Goal: Information Seeking & Learning: Learn about a topic

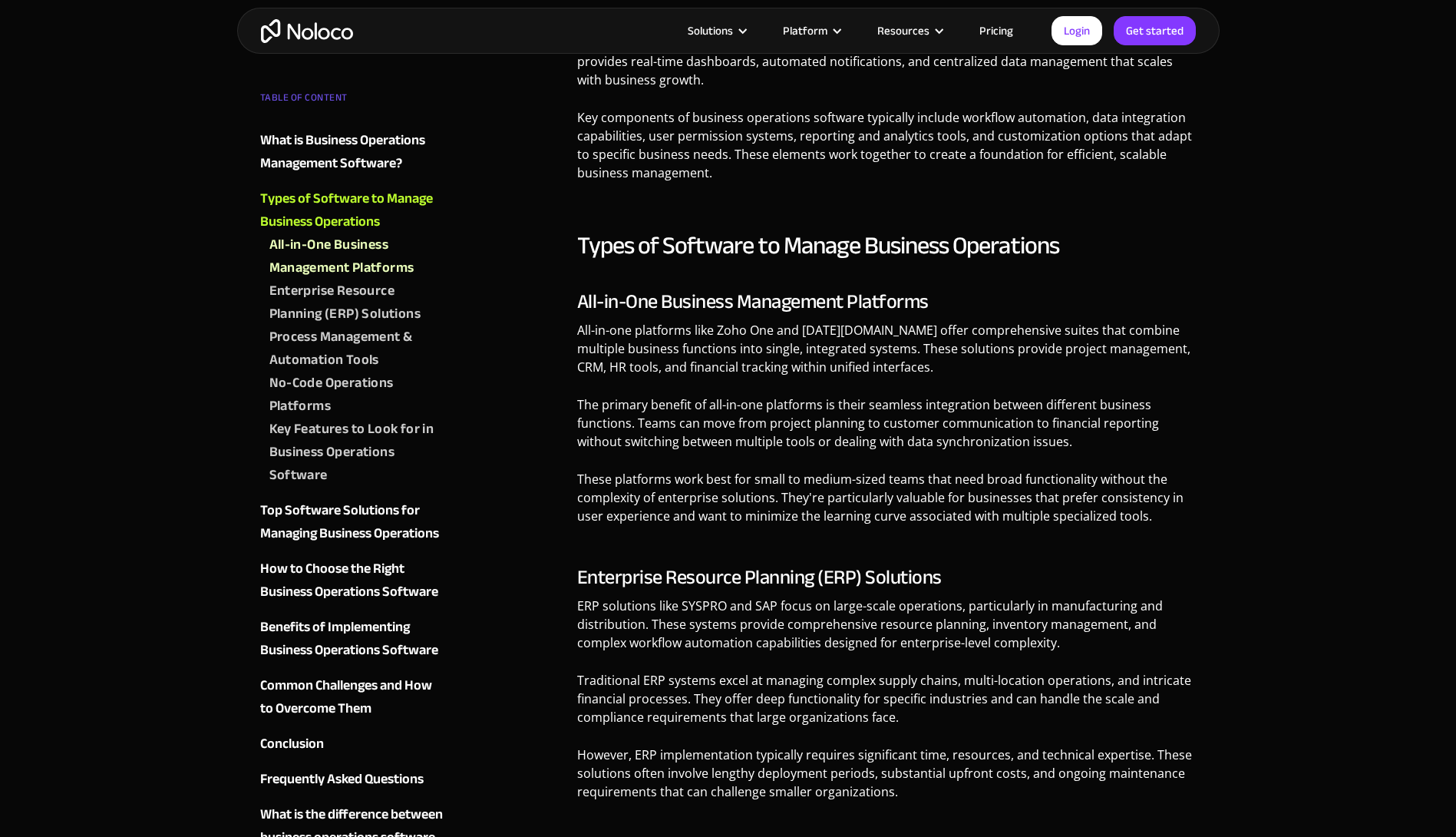
scroll to position [1182, 0]
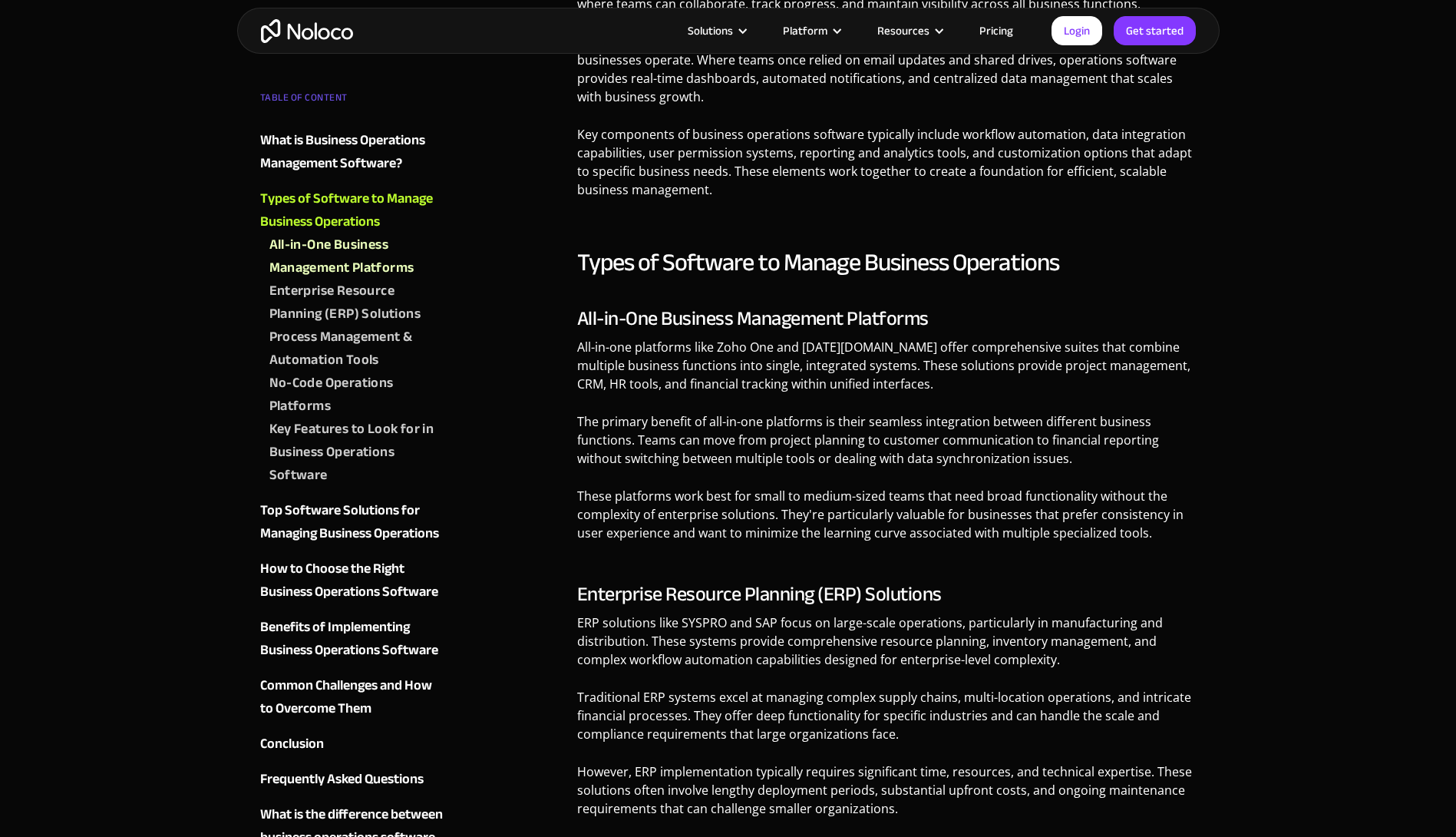
click at [1005, 38] on link "Pricing" at bounding box center [996, 30] width 72 height 20
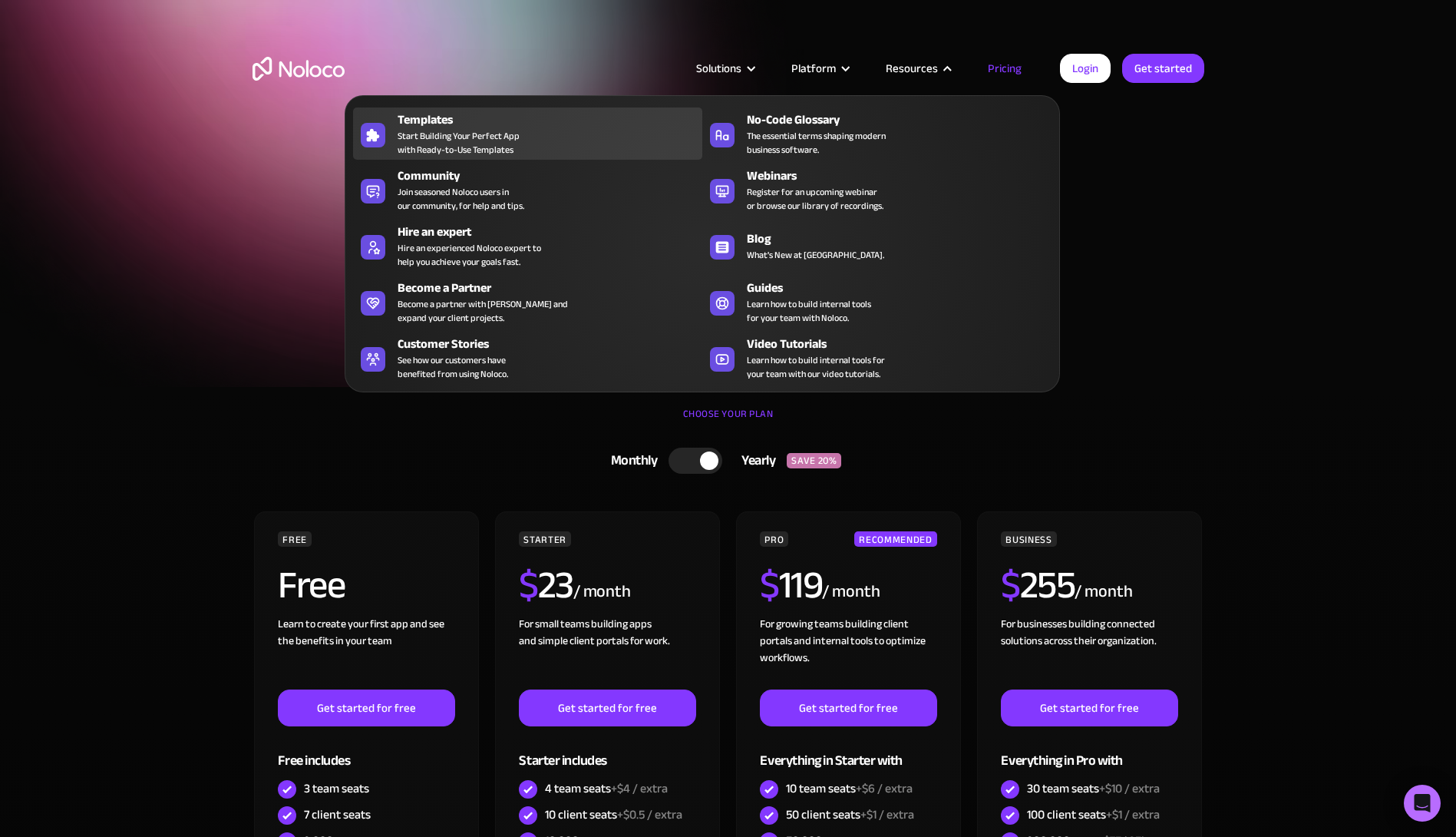
click at [419, 144] on span "Start Building Your Perfect App with Ready-to-Use Templates" at bounding box center [459, 143] width 122 height 28
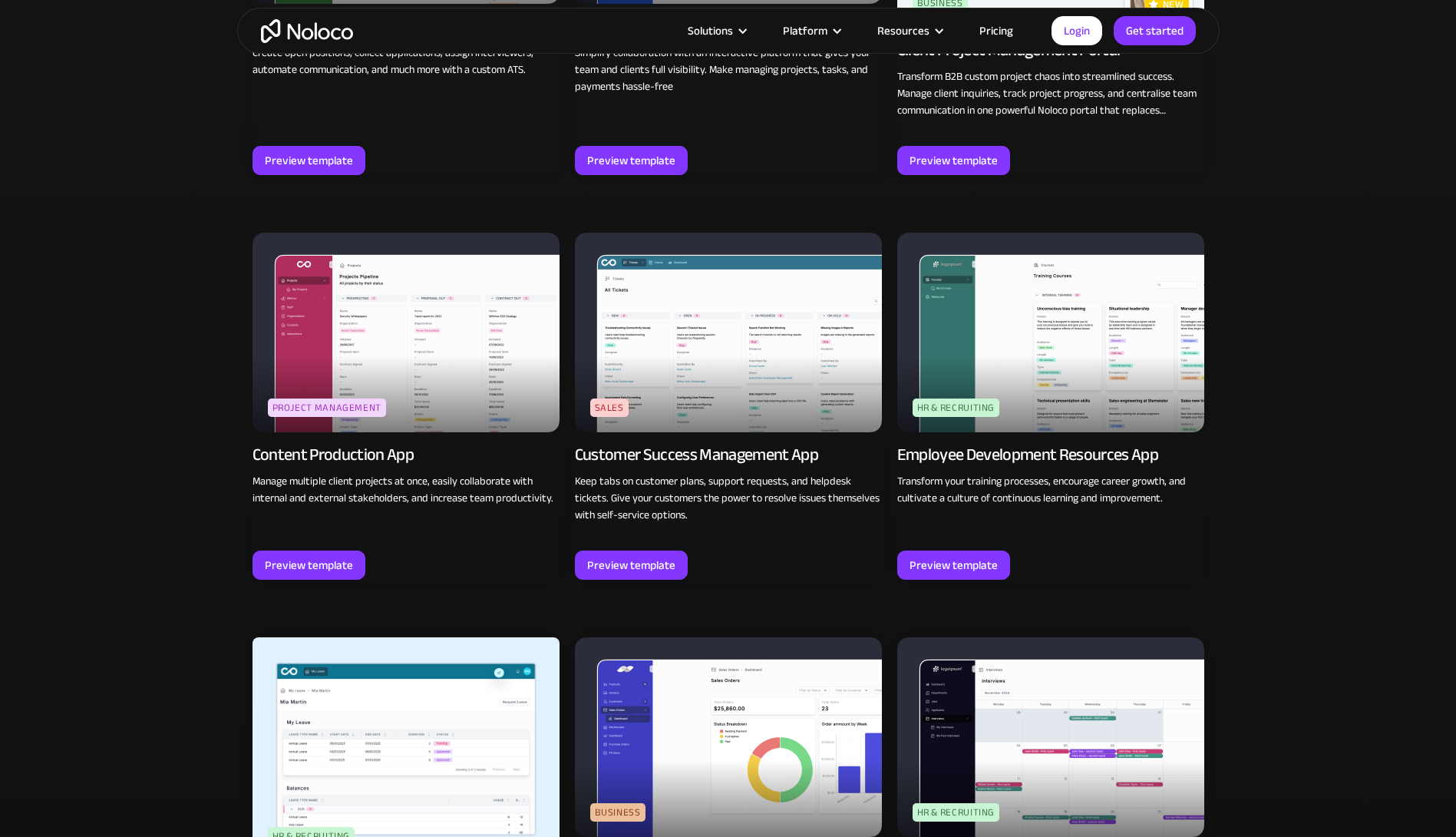
scroll to position [1403, 0]
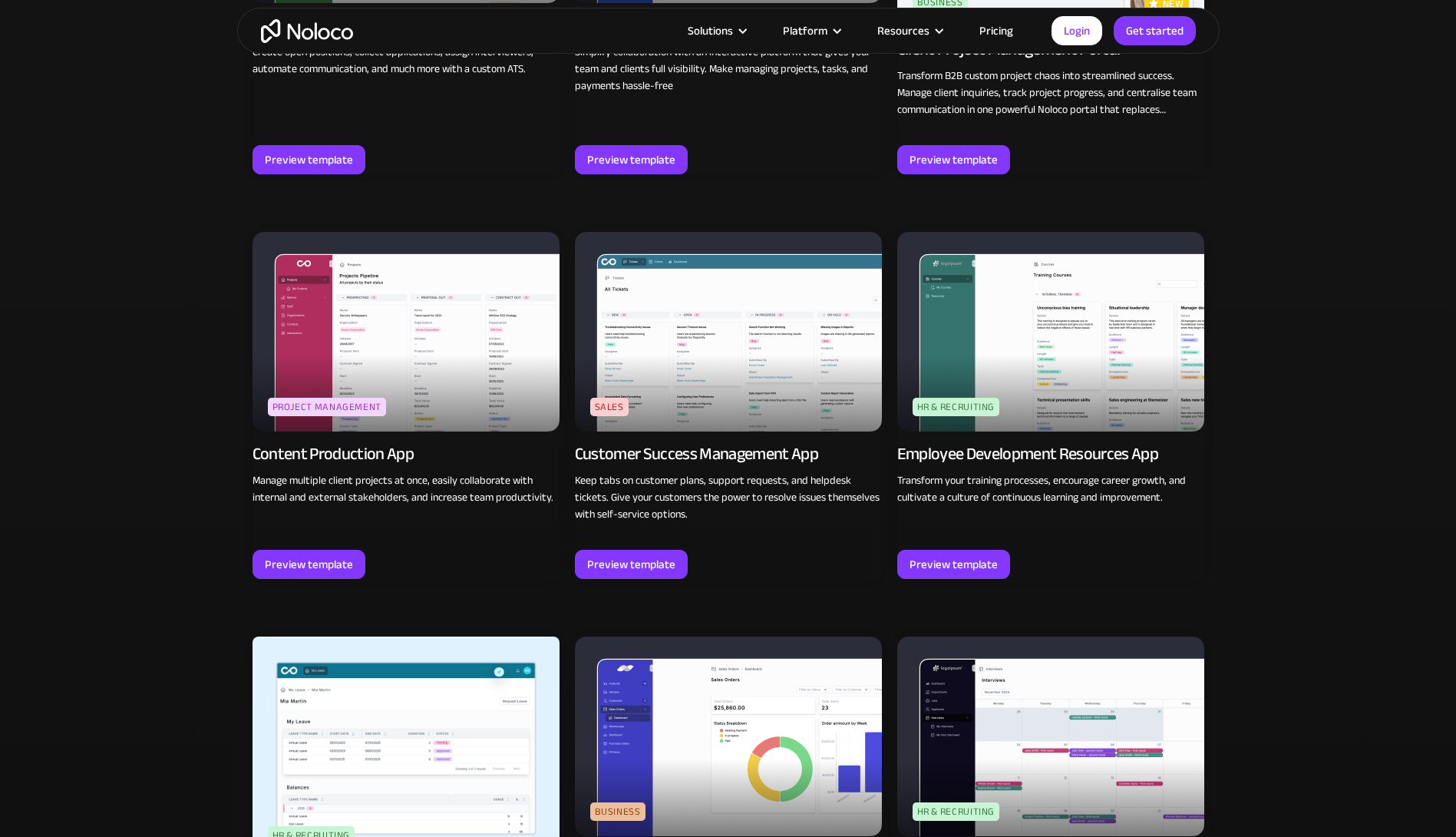
click at [705, 380] on img at bounding box center [729, 331] width 307 height 200
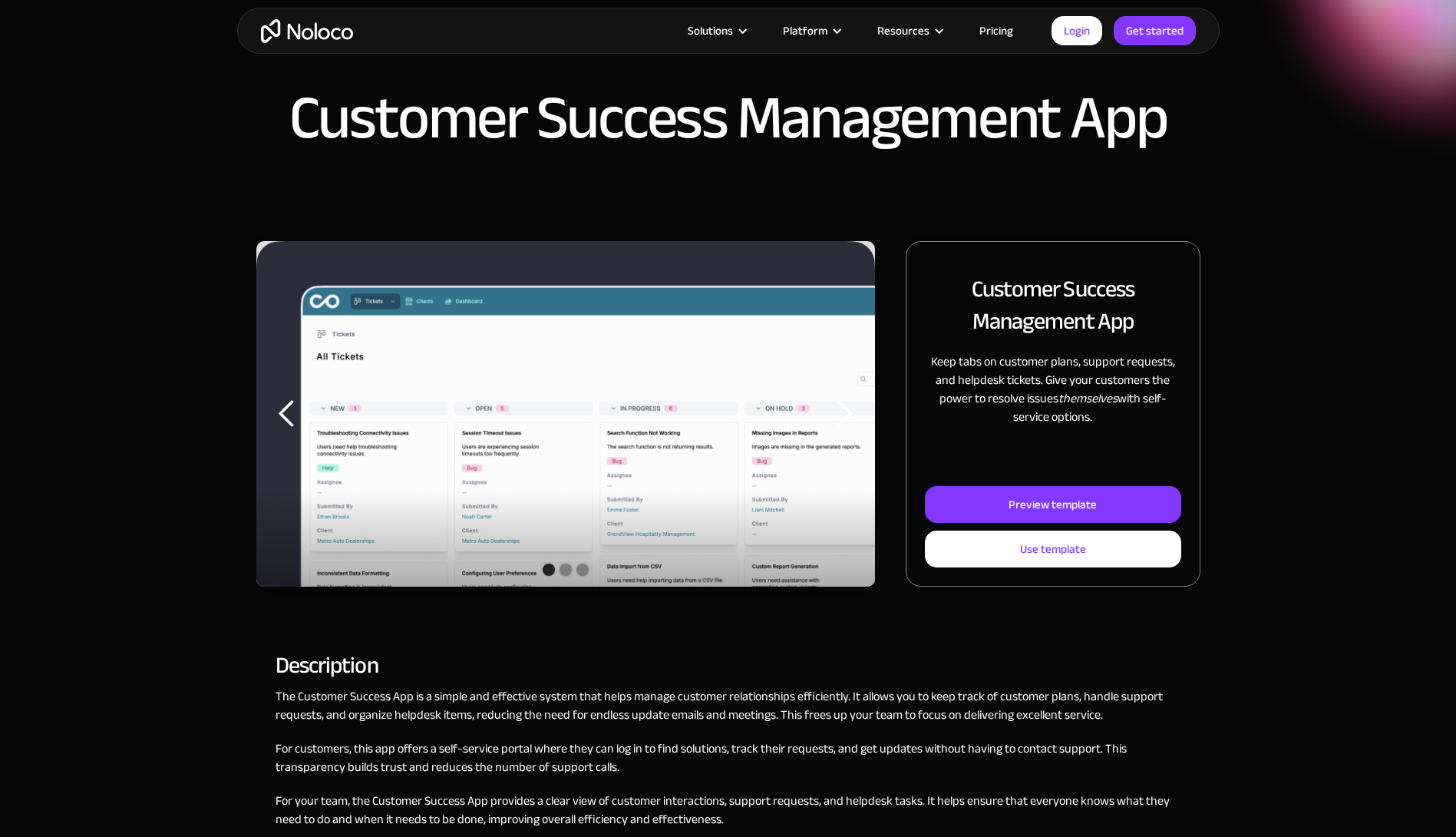
scroll to position [19, 0]
